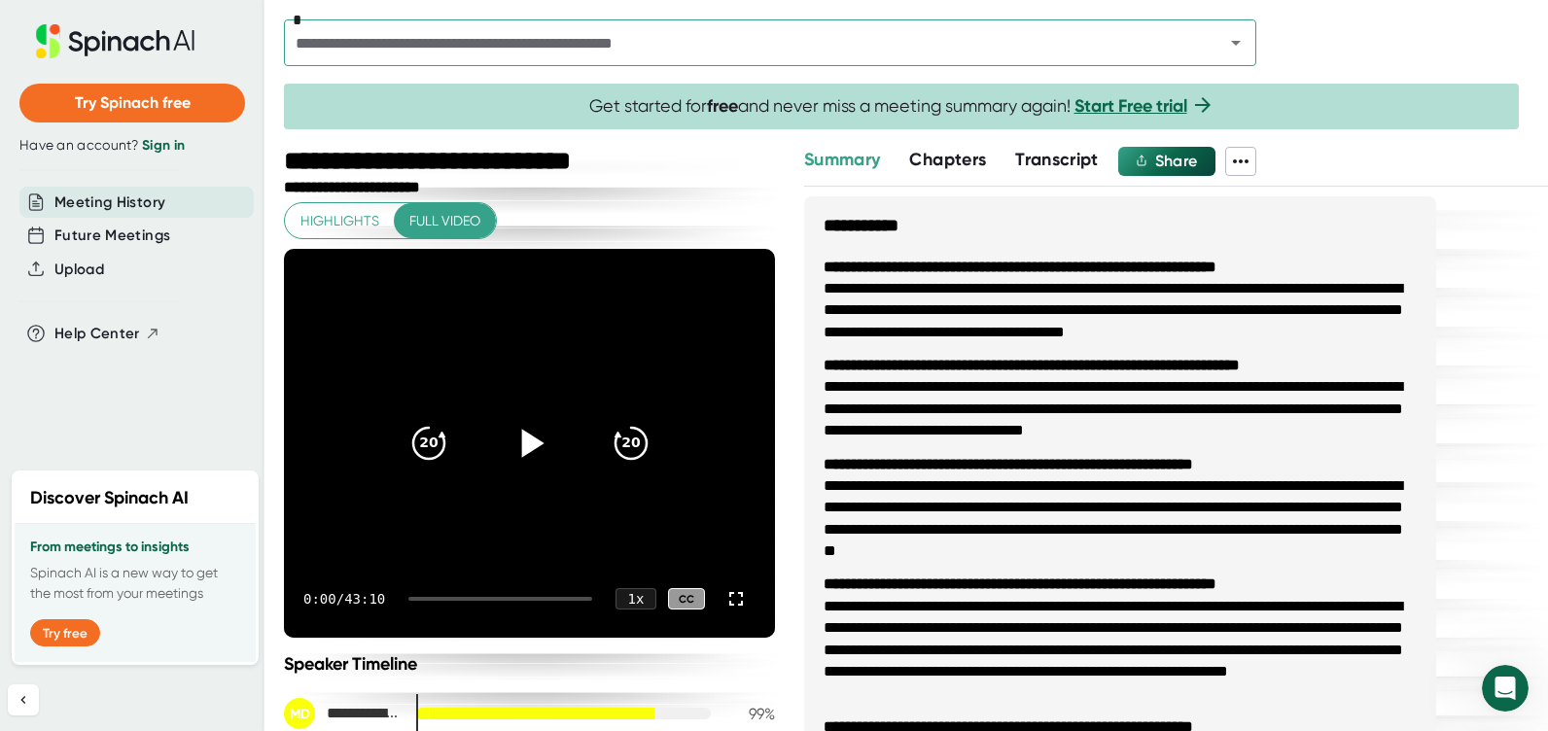
click at [521, 439] on icon at bounding box center [532, 443] width 22 height 28
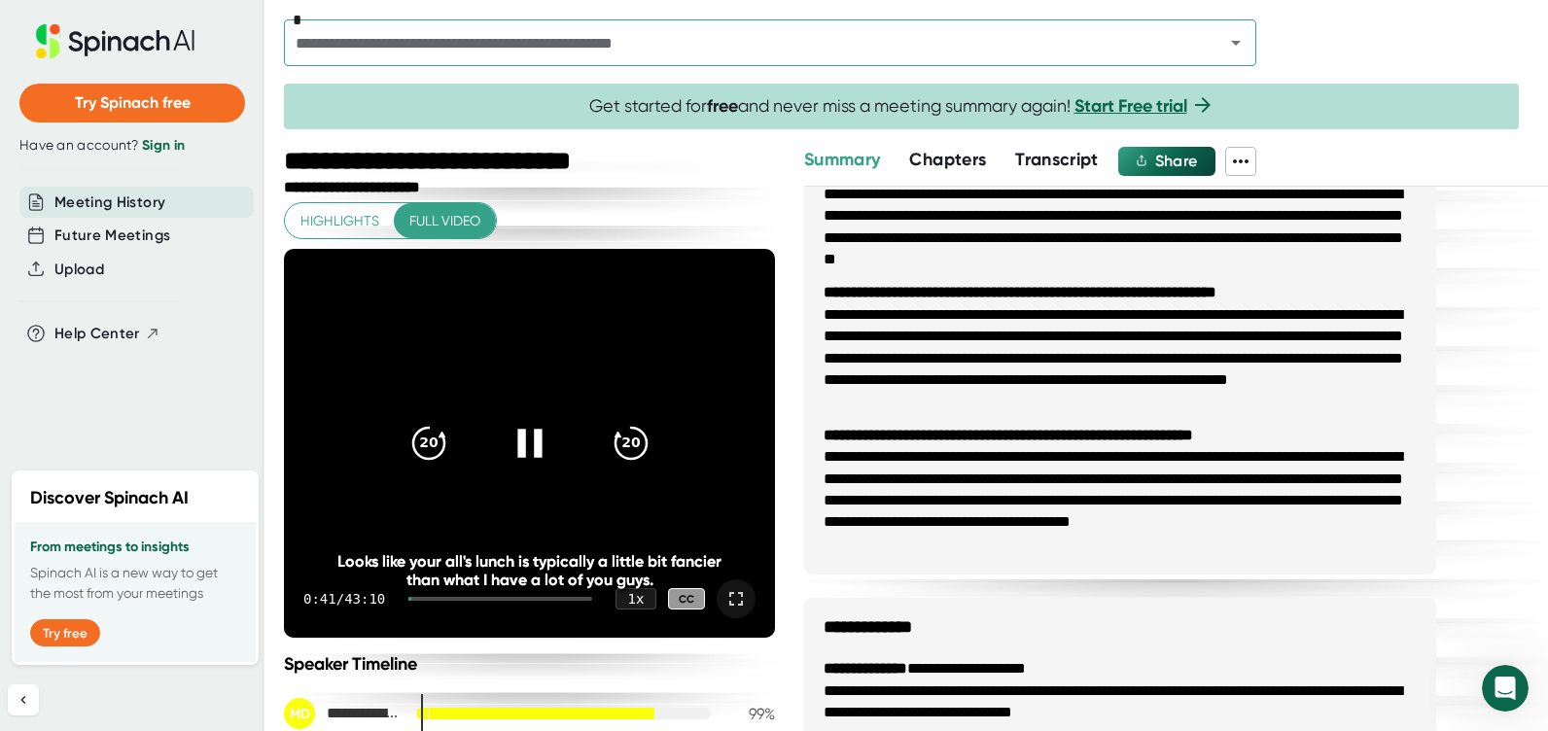
click at [729, 593] on icon at bounding box center [736, 599] width 14 height 14
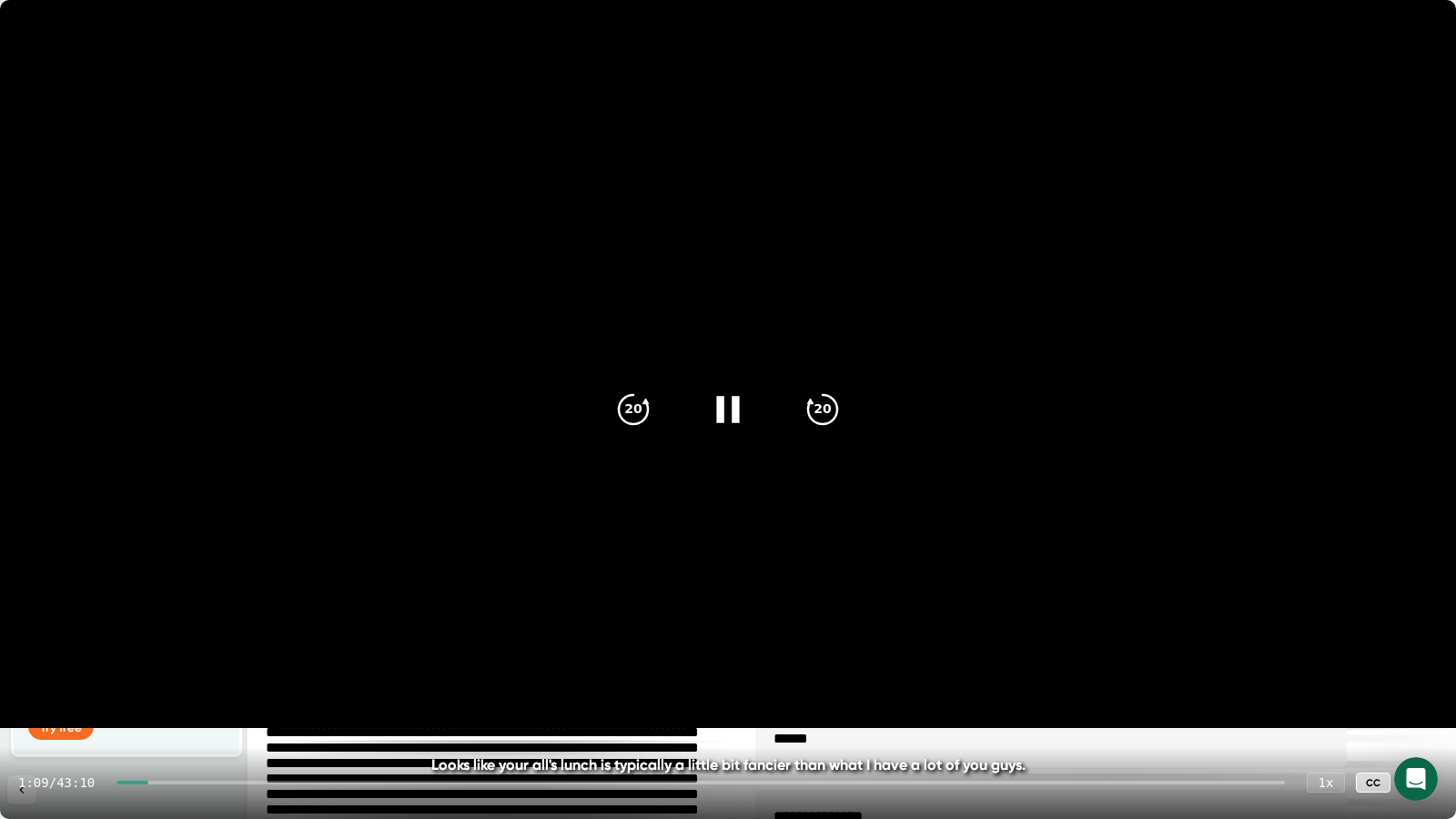
click at [1353, 326] on video at bounding box center [728, 364] width 1456 height 728
click at [1421, 335] on video at bounding box center [728, 364] width 1456 height 728
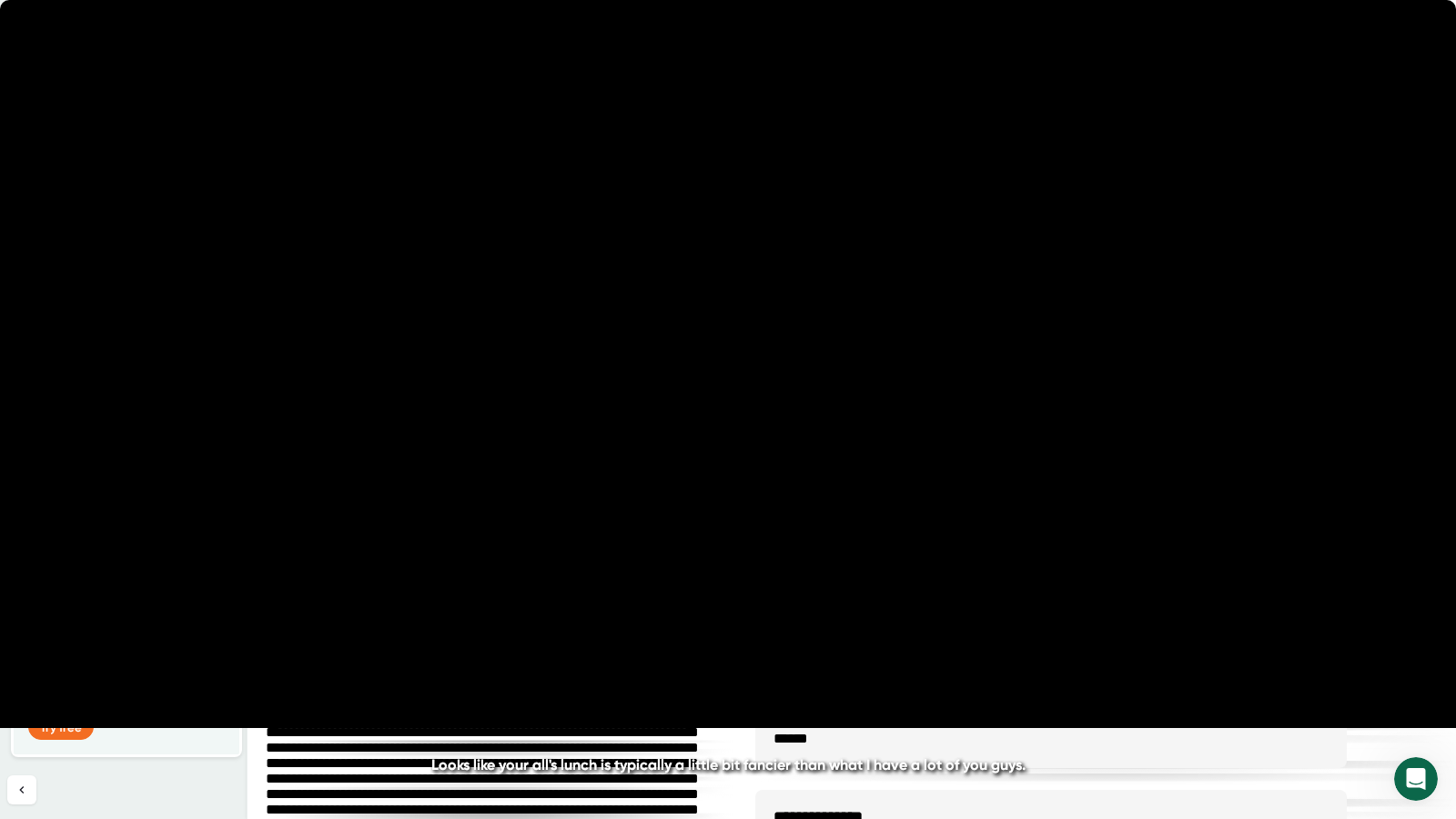
click at [820, 406] on icon "20" at bounding box center [822, 409] width 46 height 46
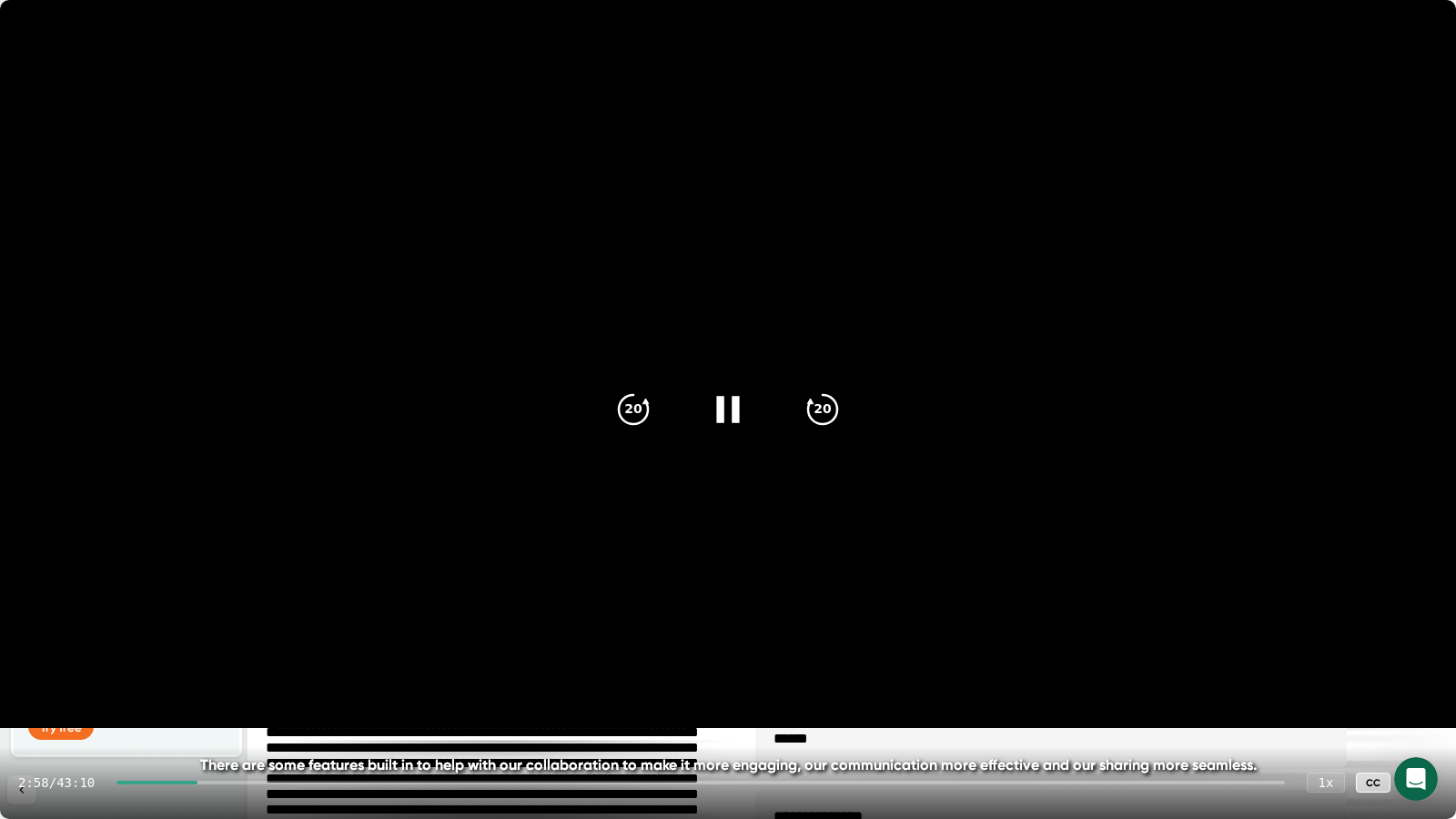
click at [725, 414] on icon at bounding box center [728, 409] width 46 height 46
